Goal: Navigation & Orientation: Find specific page/section

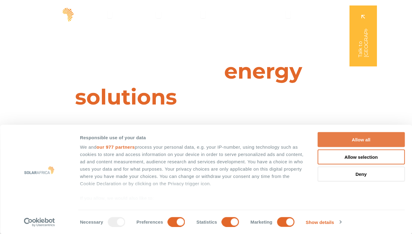
click at [363, 140] on button "Allow all" at bounding box center [360, 139] width 87 height 15
